Goal: Communication & Community: Answer question/provide support

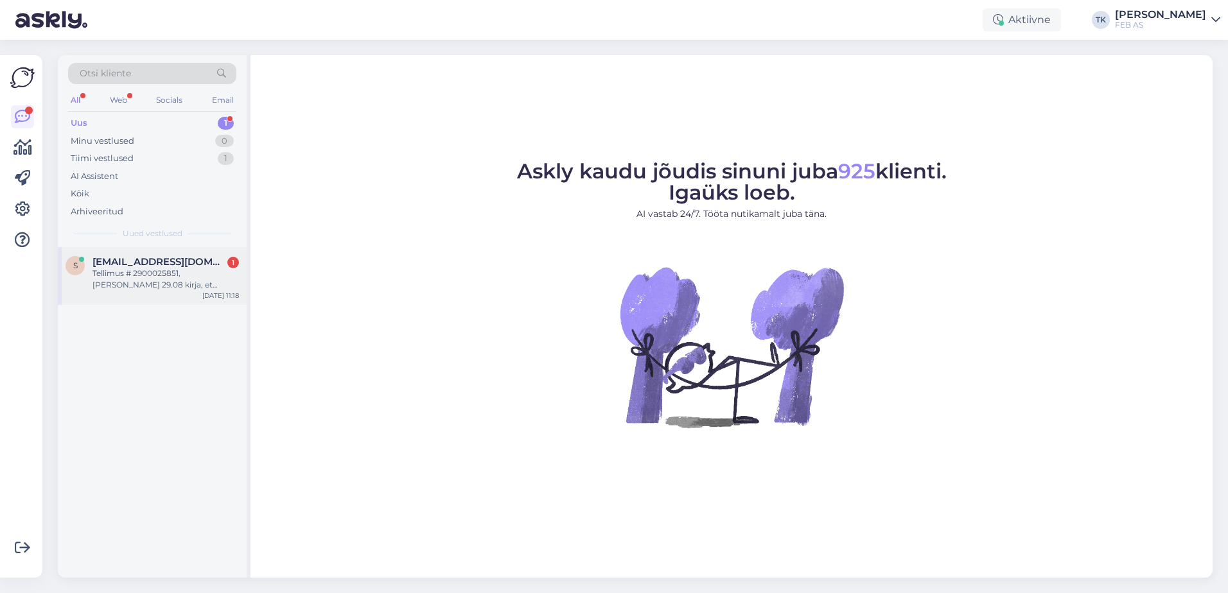
click at [153, 276] on div "Tellimus # 2900025851, [PERSON_NAME] 29.08 kirja, et tellimus on kullerile üle …" at bounding box center [165, 279] width 146 height 23
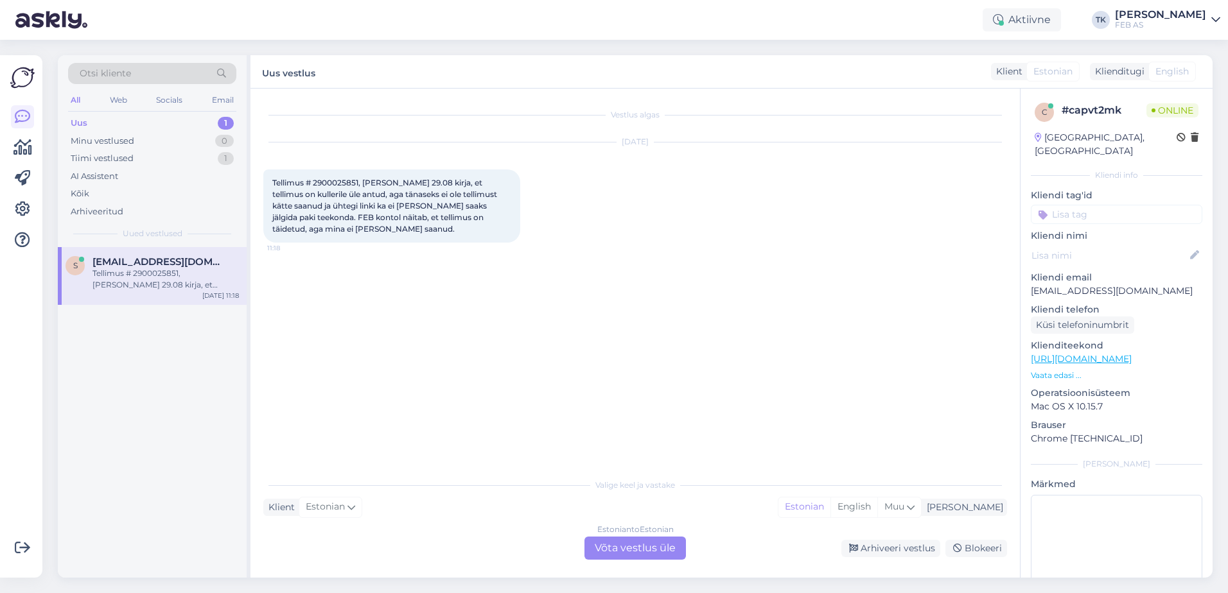
click at [649, 545] on div "Estonian to Estonian Võta vestlus üle" at bounding box center [634, 548] width 101 height 23
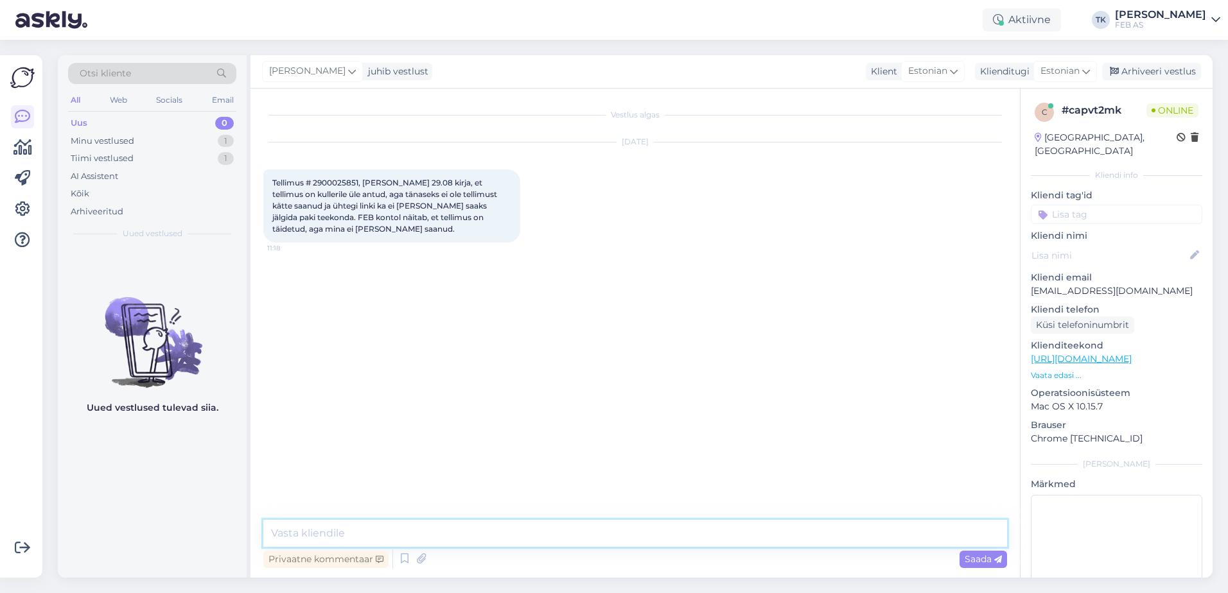
click at [599, 537] on textarea at bounding box center [635, 533] width 744 height 27
type textarea "Tere! Uurin kohe."
click at [326, 180] on span "Tellimus # 2900025851, [PERSON_NAME] 29.08 kirja, et tellimus on kullerile üle …" at bounding box center [385, 206] width 227 height 56
copy span "2900025851"
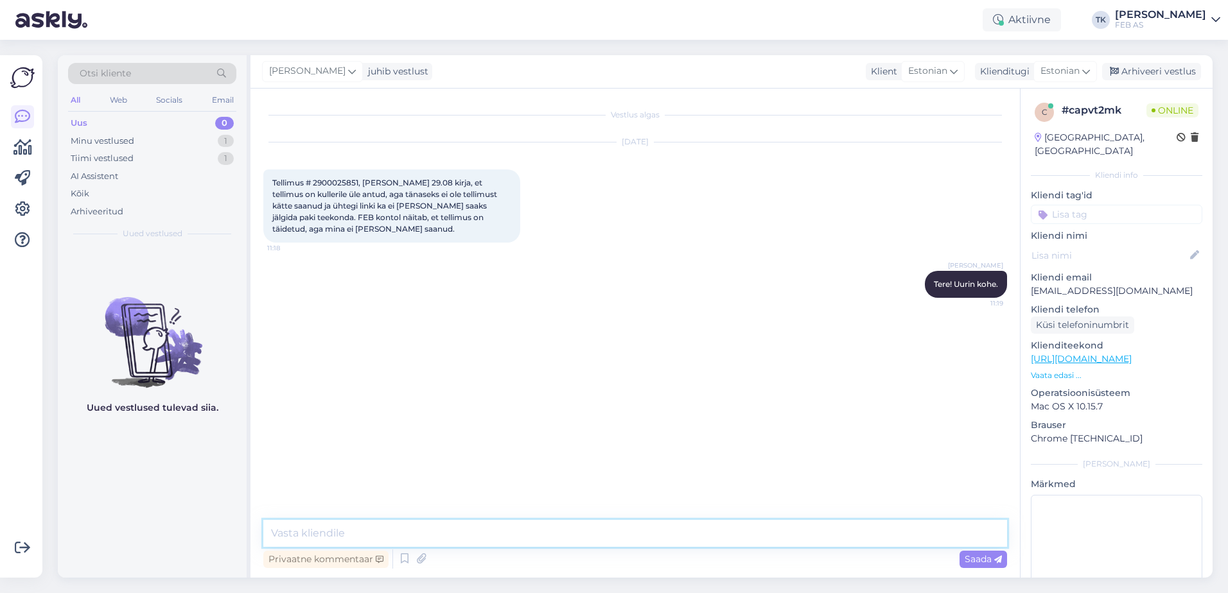
click at [568, 531] on textarea at bounding box center [635, 533] width 744 height 27
type textarea "Saatsime tellimuse Omnivaga välja. Võtame nendega ühendust ja uurime, miks pakk…"
click at [568, 531] on textarea "Saatsime tellimuse Omnivaga välja. Võtame nendega ühendust ja uurime, miks pakk…" at bounding box center [635, 533] width 744 height 27
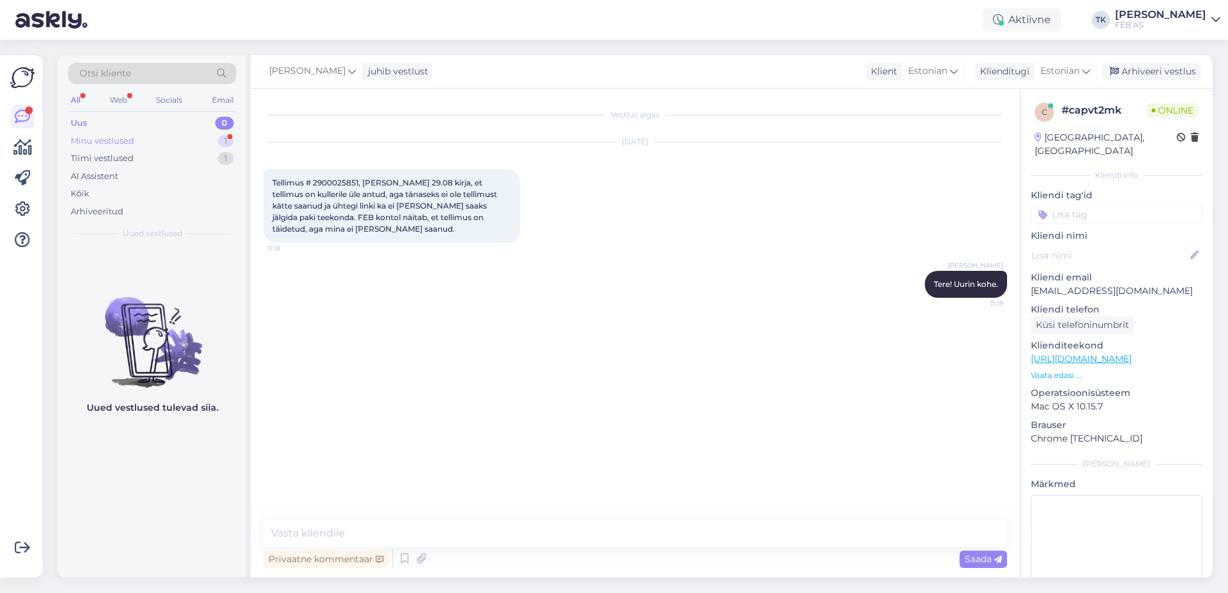
click at [185, 139] on div "Minu vestlused 1" at bounding box center [152, 141] width 168 height 18
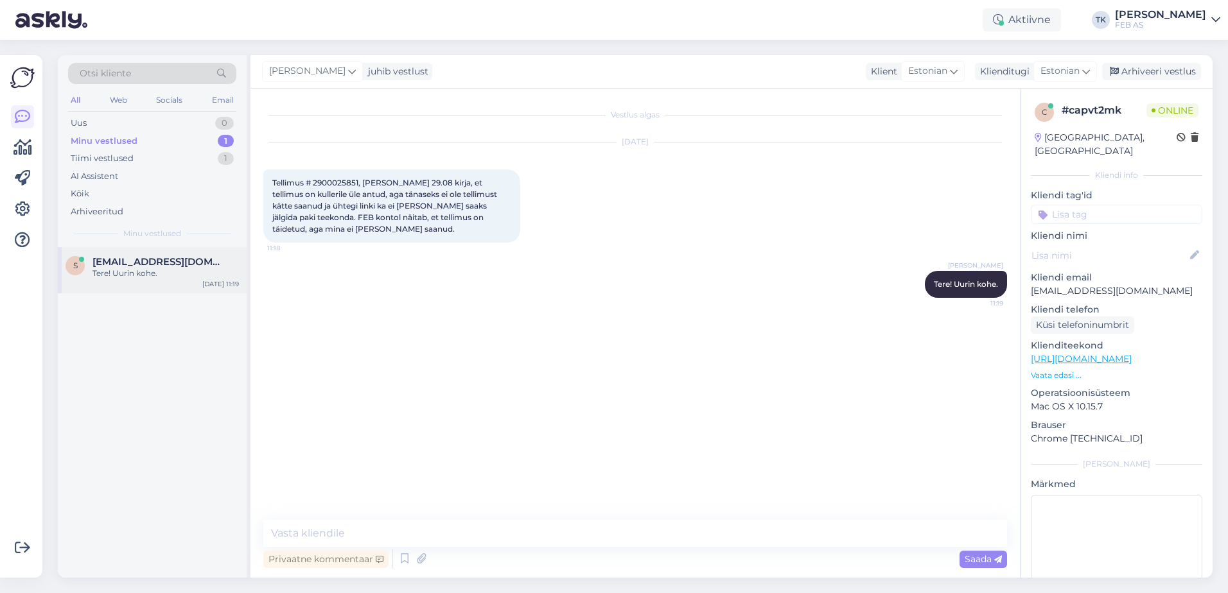
click at [175, 269] on div "Tere! Uurin kohe." at bounding box center [165, 274] width 146 height 12
click at [764, 366] on div "Vestlus algas [DATE] Tellimus # 2900025851, [PERSON_NAME] 29.08 kirja, et telli…" at bounding box center [640, 304] width 755 height 407
click at [624, 470] on div "Vestlus algas [DATE] Tellimus # 2900025851, [PERSON_NAME] 29.08 kirja, et telli…" at bounding box center [640, 304] width 755 height 407
click at [538, 538] on textarea at bounding box center [635, 533] width 744 height 27
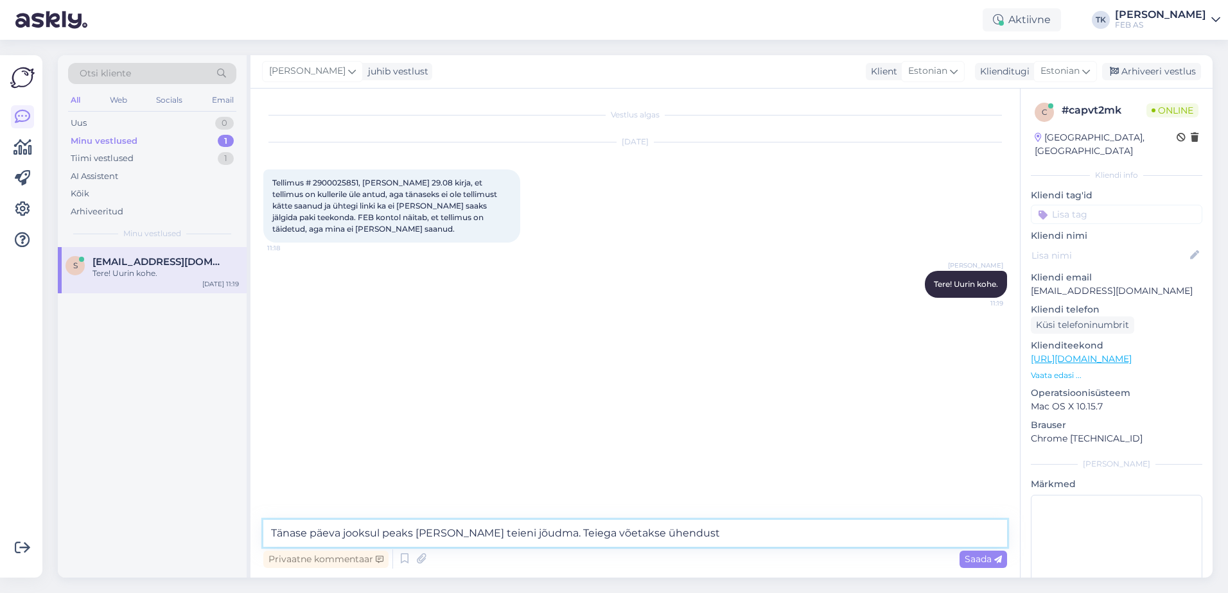
type textarea "Tänase päeva jooksul peaks [PERSON_NAME] teieni jõudma. Teiega võetakse ühendus…"
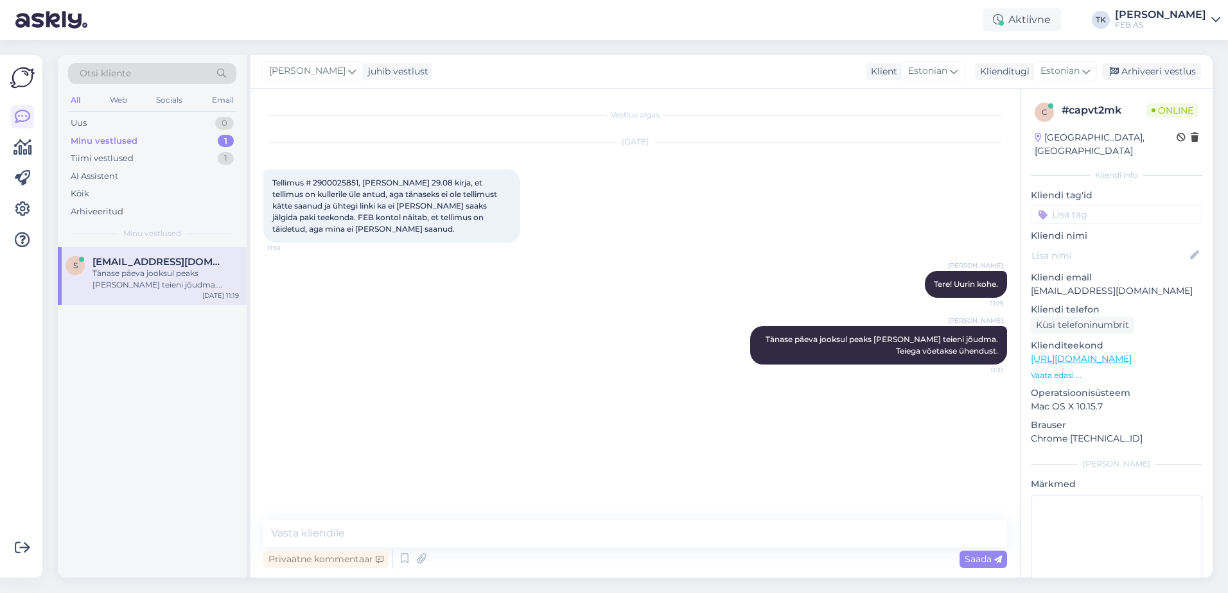
click at [538, 447] on div "Vestlus algas [DATE] Tellimus # 2900025851, [PERSON_NAME] 29.08 kirja, et telli…" at bounding box center [640, 304] width 755 height 407
click at [475, 532] on textarea at bounding box center [635, 533] width 744 height 27
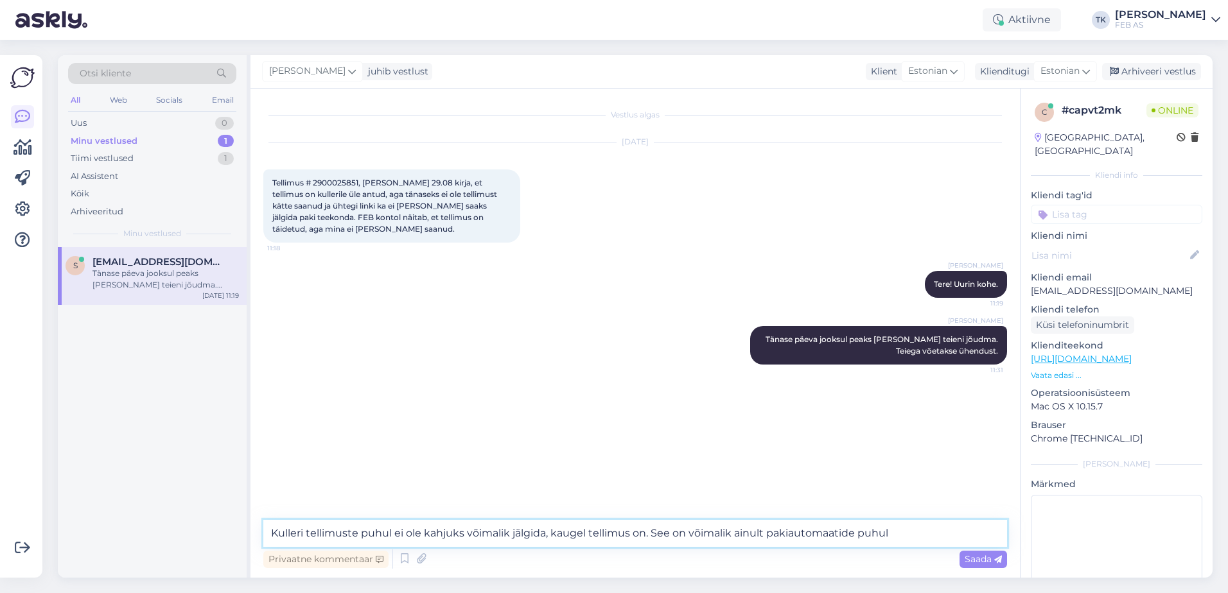
type textarea "Kulleri tellimuste puhul ei ole kahjuks võimalik jälgida, kaugel tellimus on. S…"
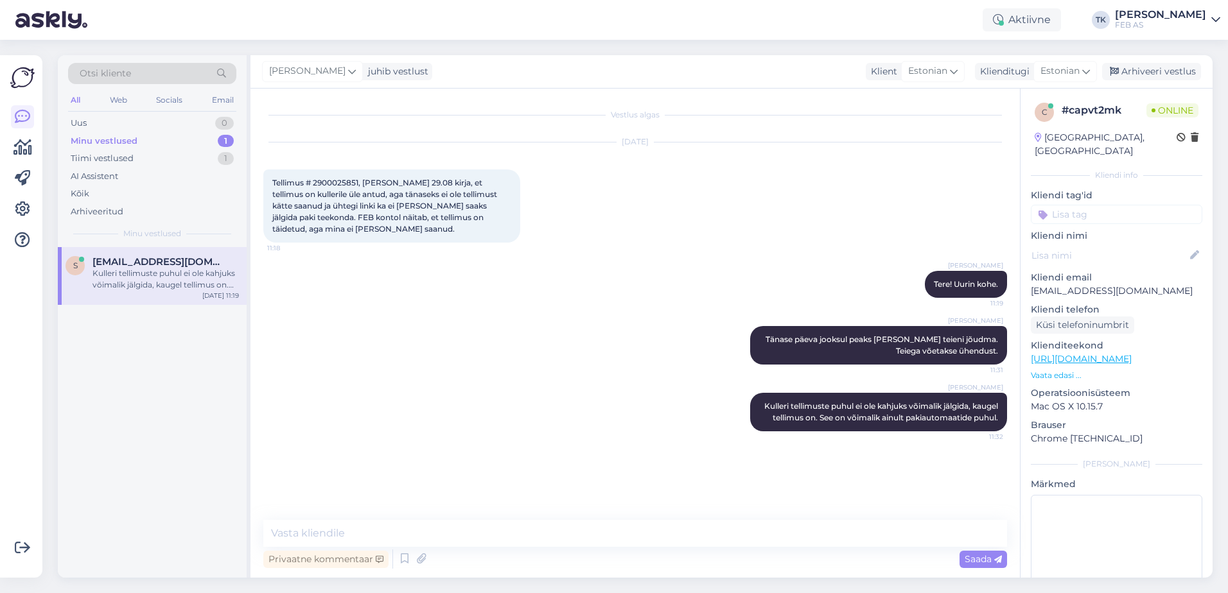
click at [731, 229] on div "[DATE] Tellimus # 2900025851, [PERSON_NAME] 29.08 kirja, et tellimus on kulleri…" at bounding box center [635, 192] width 744 height 128
click at [767, 540] on textarea at bounding box center [635, 533] width 744 height 27
type textarea "k"
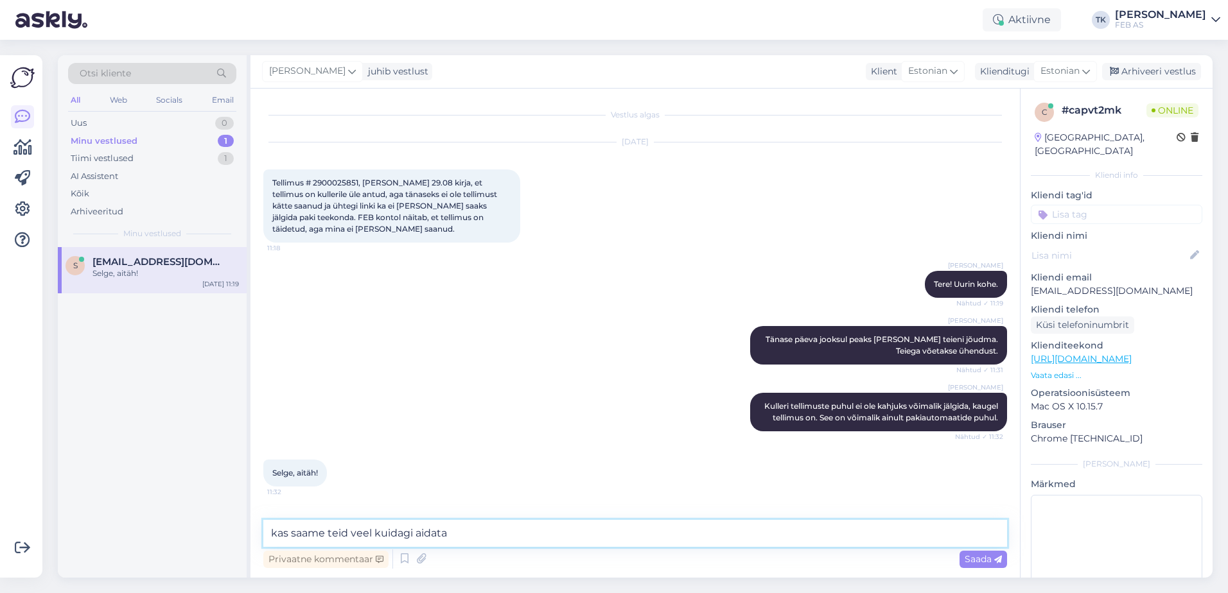
type textarea "kas saame teid veel kuidagi aidata?"
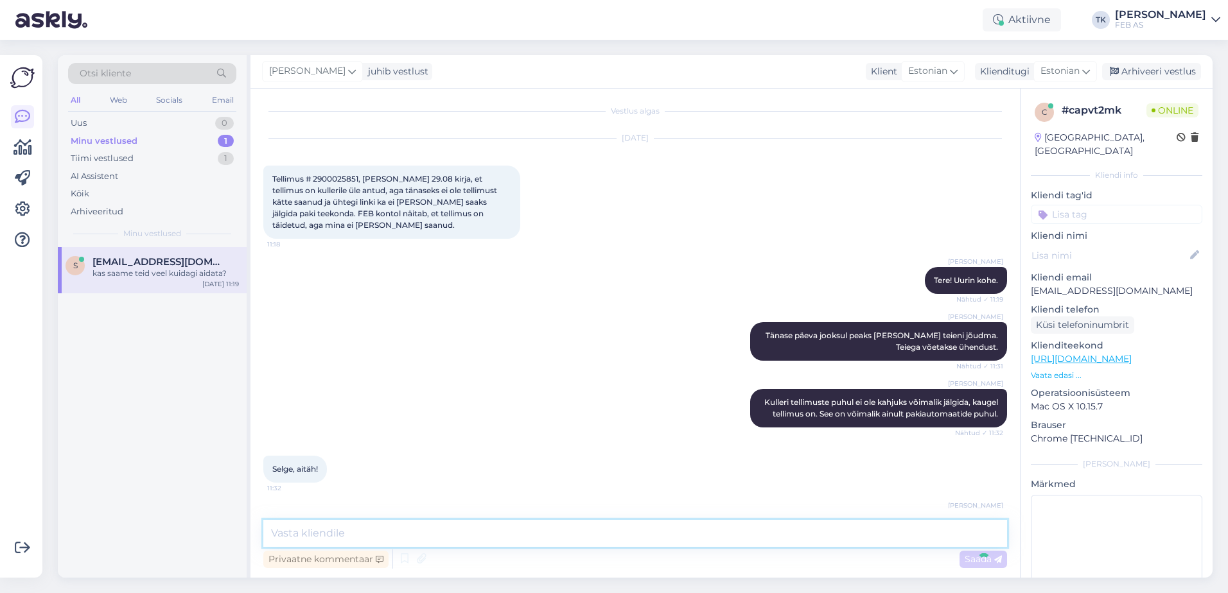
scroll to position [59, 0]
